Goal: Task Accomplishment & Management: Use online tool/utility

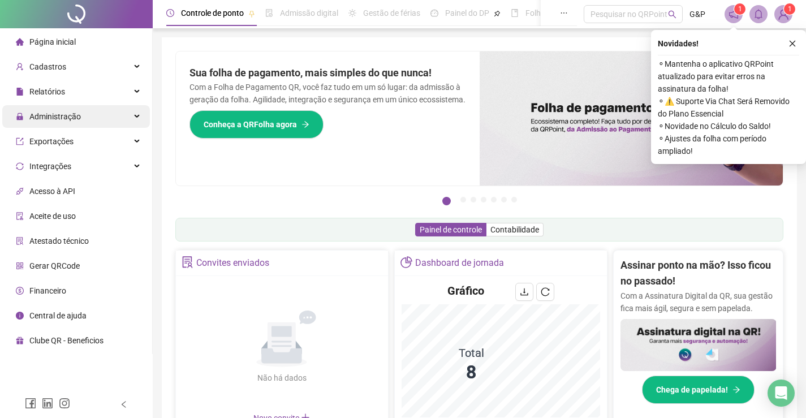
click at [133, 114] on div "Administração" at bounding box center [76, 116] width 148 height 23
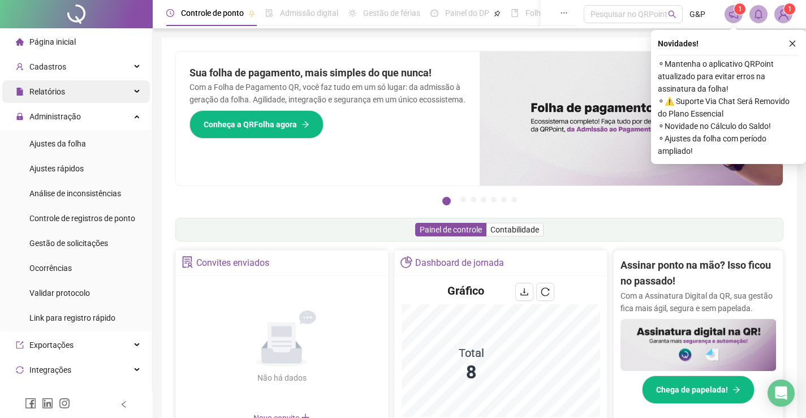
click at [133, 85] on div "Relatórios" at bounding box center [76, 91] width 148 height 23
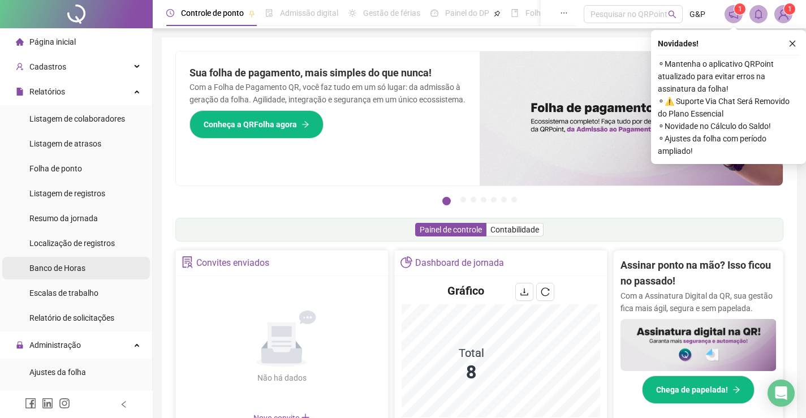
click at [61, 268] on span "Banco de Horas" at bounding box center [57, 268] width 56 height 9
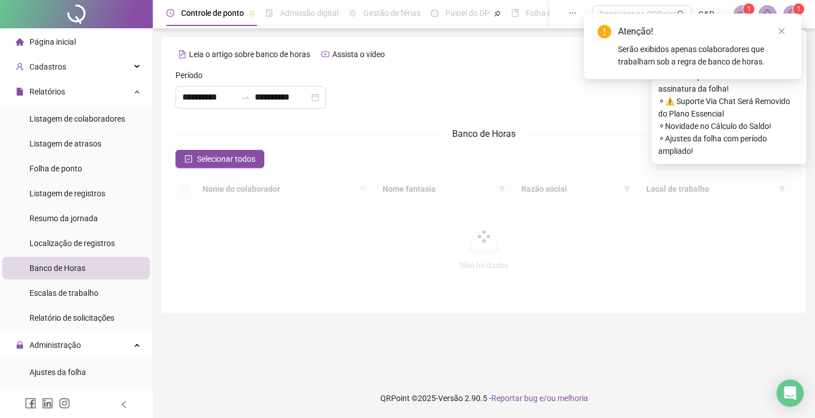
type input "**********"
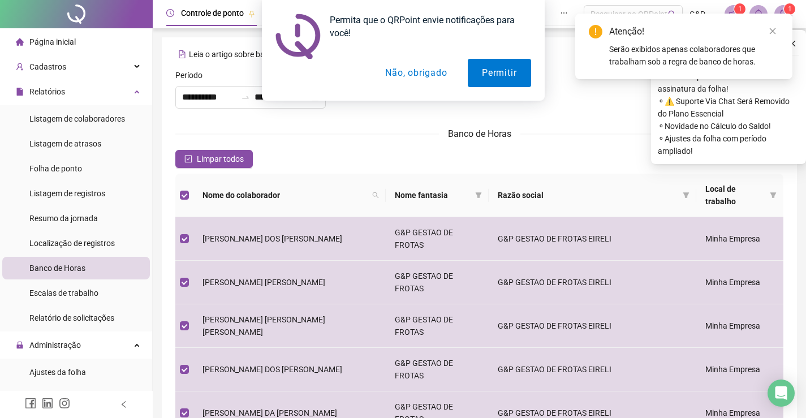
click at [771, 32] on div "Permita que o QRPoint envie notificações para você! Permitir Não, obrigado" at bounding box center [403, 50] width 806 height 101
click at [420, 75] on button "Não, obrigado" at bounding box center [416, 73] width 90 height 28
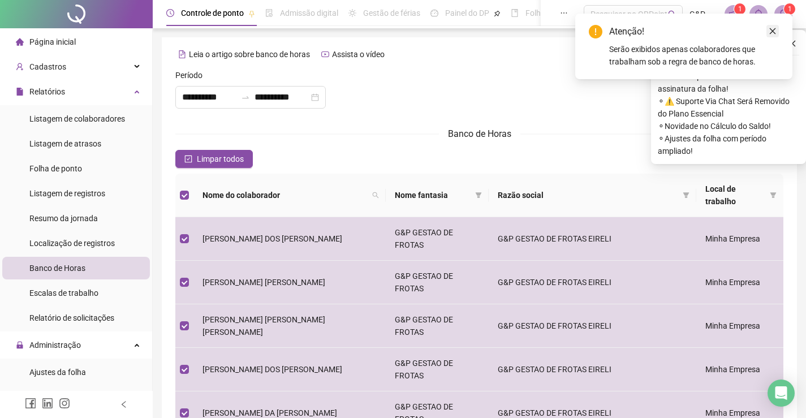
click at [772, 31] on icon "close" at bounding box center [773, 31] width 8 height 8
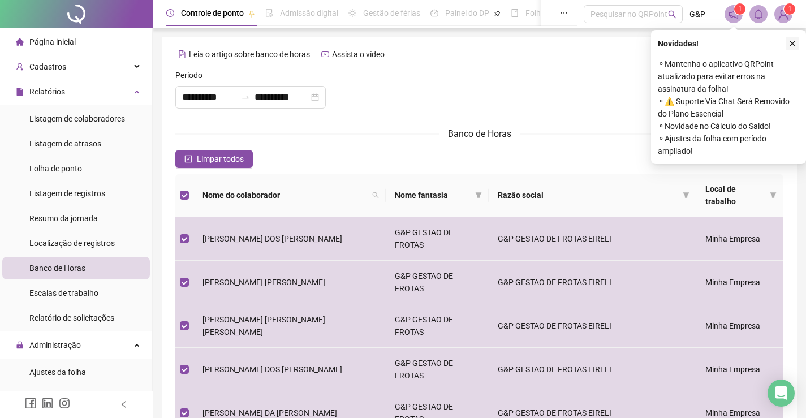
click at [791, 45] on icon "close" at bounding box center [793, 44] width 6 height 6
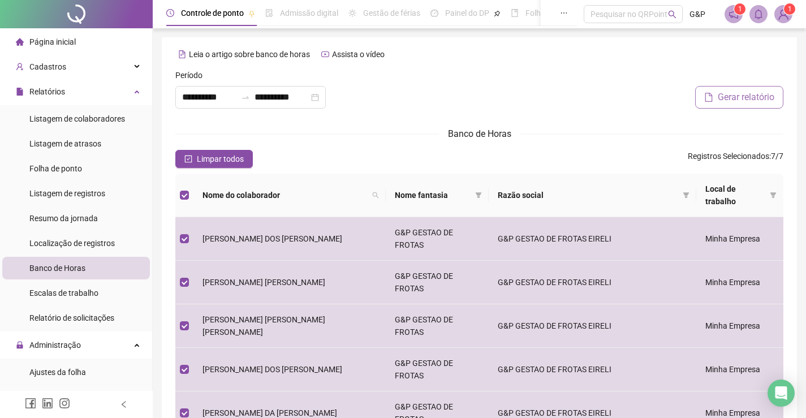
click at [752, 101] on span "Gerar relatório" at bounding box center [746, 98] width 57 height 14
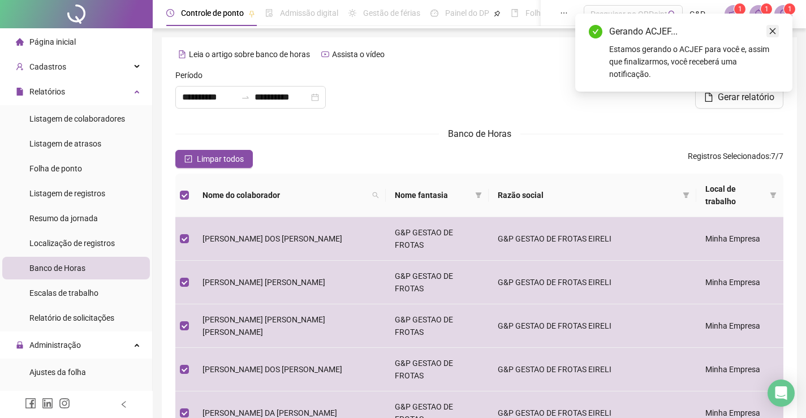
click at [771, 30] on icon "close" at bounding box center [773, 31] width 8 height 8
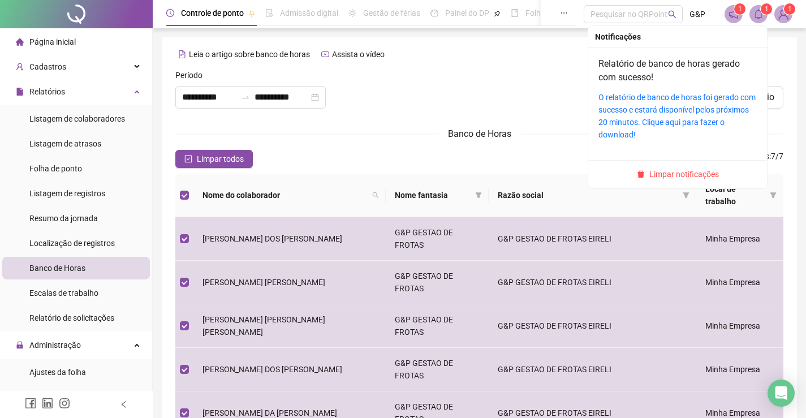
click at [760, 18] on icon "bell" at bounding box center [759, 14] width 8 height 10
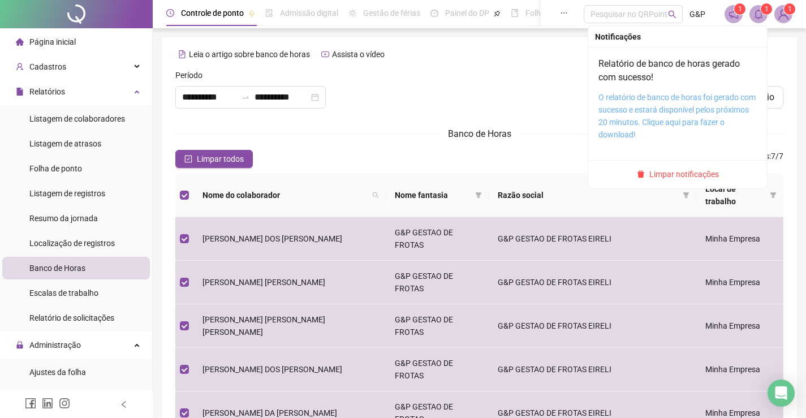
click at [700, 95] on link "O relatório de banco de horas foi gerado com sucesso e estará disponível pelos …" at bounding box center [677, 116] width 157 height 46
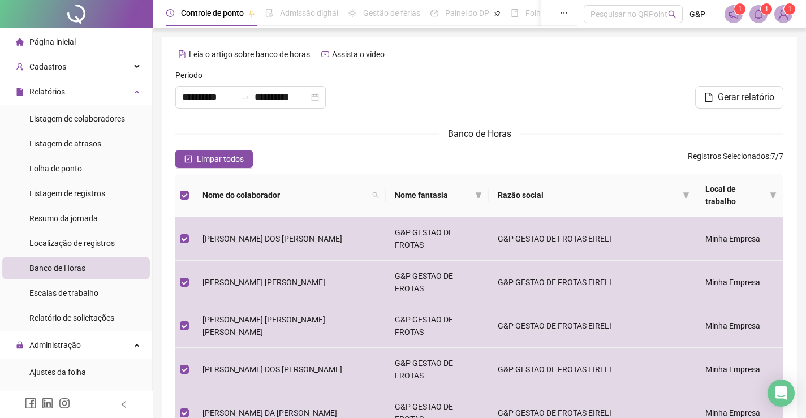
click at [70, 40] on span "Página inicial" at bounding box center [52, 41] width 46 height 9
